Goal: Use online tool/utility

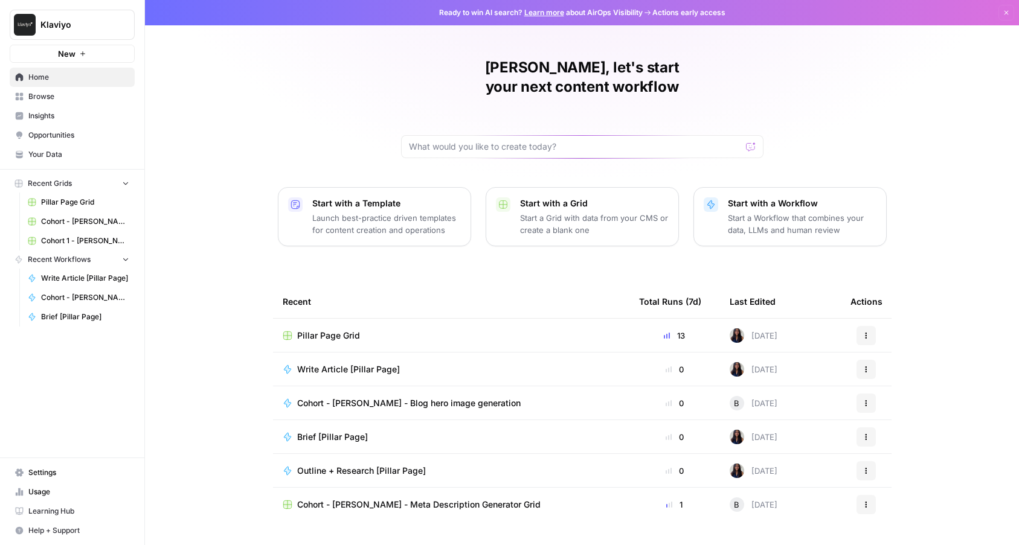
click at [222, 121] on div "[PERSON_NAME], let's start your next content workflow Start with a Template Lau…" at bounding box center [582, 287] width 874 height 575
click at [95, 283] on span "Write Article [Pillar Page]" at bounding box center [85, 278] width 88 height 11
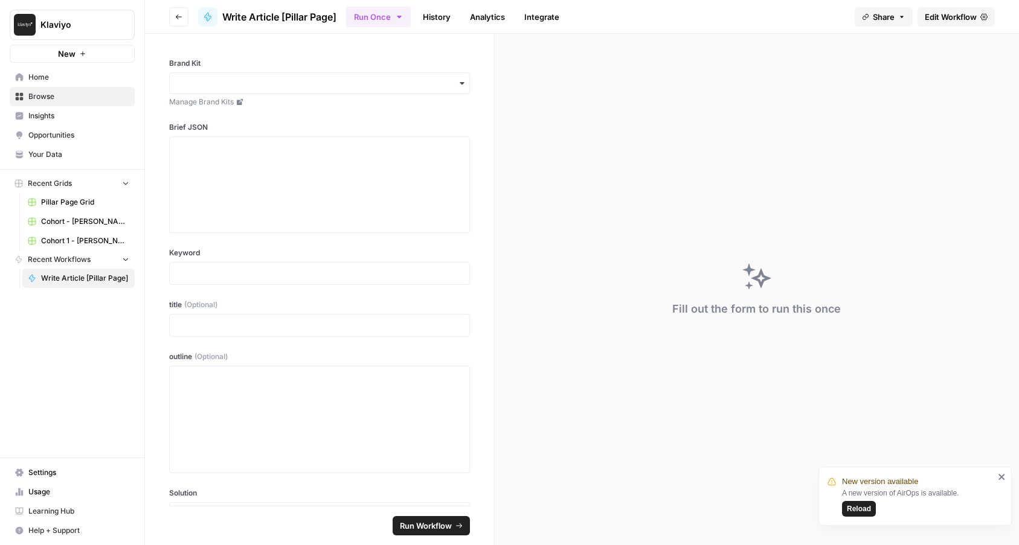
click at [640, 197] on div "Fill out the form to run this once" at bounding box center [756, 289] width 524 height 511
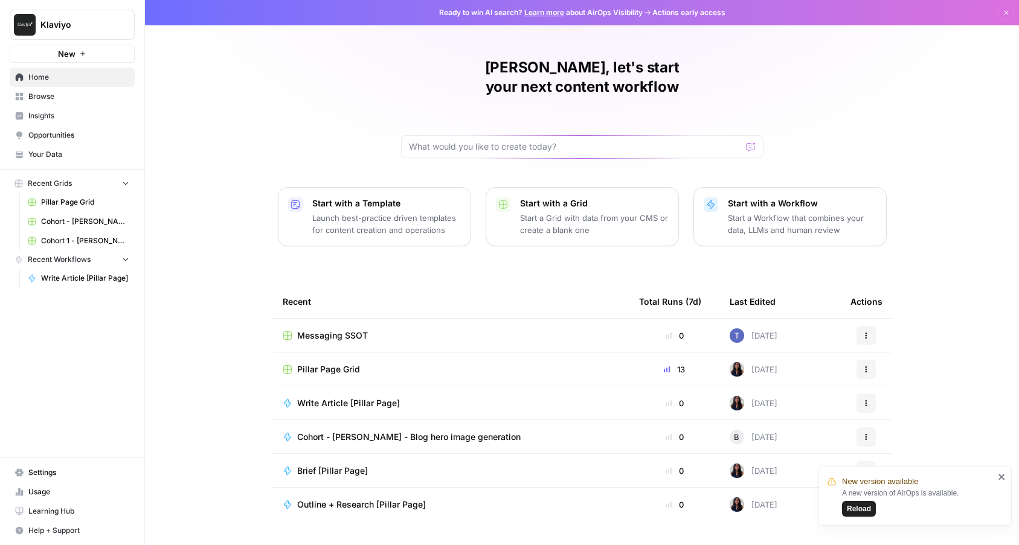
click at [182, 393] on div "[PERSON_NAME], let's start your next content workflow Start with a Template Lau…" at bounding box center [582, 287] width 874 height 575
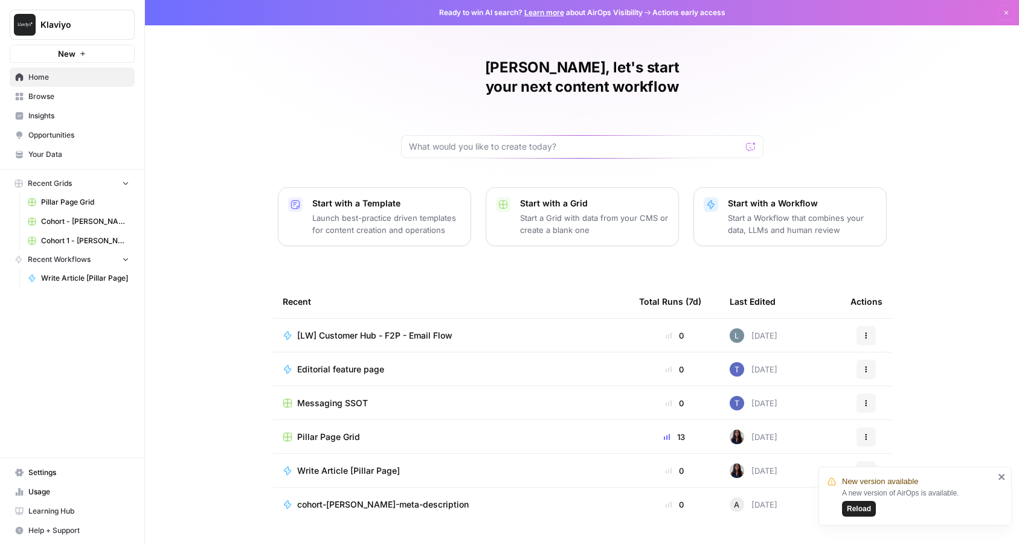
click at [244, 366] on div "[PERSON_NAME], let's start your next content workflow Start with a Template Lau…" at bounding box center [582, 287] width 874 height 575
click at [862, 134] on div "[PERSON_NAME], let's start your next content workflow Start with a Template Lau…" at bounding box center [582, 287] width 874 height 575
